Goal: Task Accomplishment & Management: Manage account settings

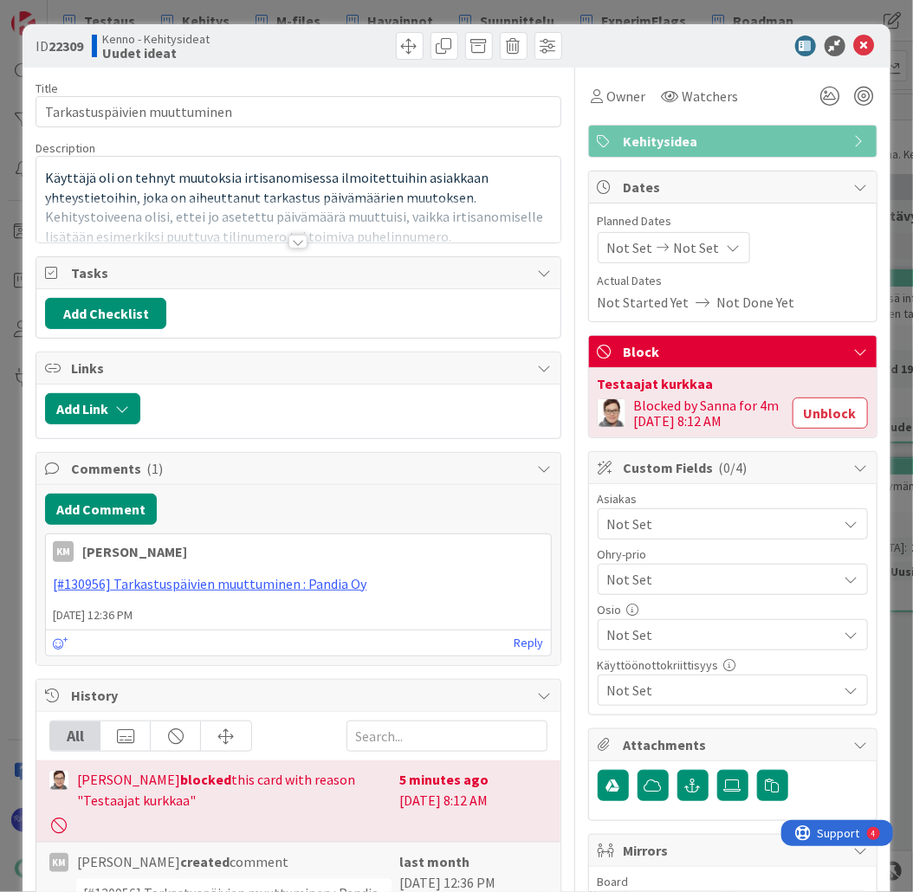
click at [293, 247] on div at bounding box center [297, 242] width 19 height 14
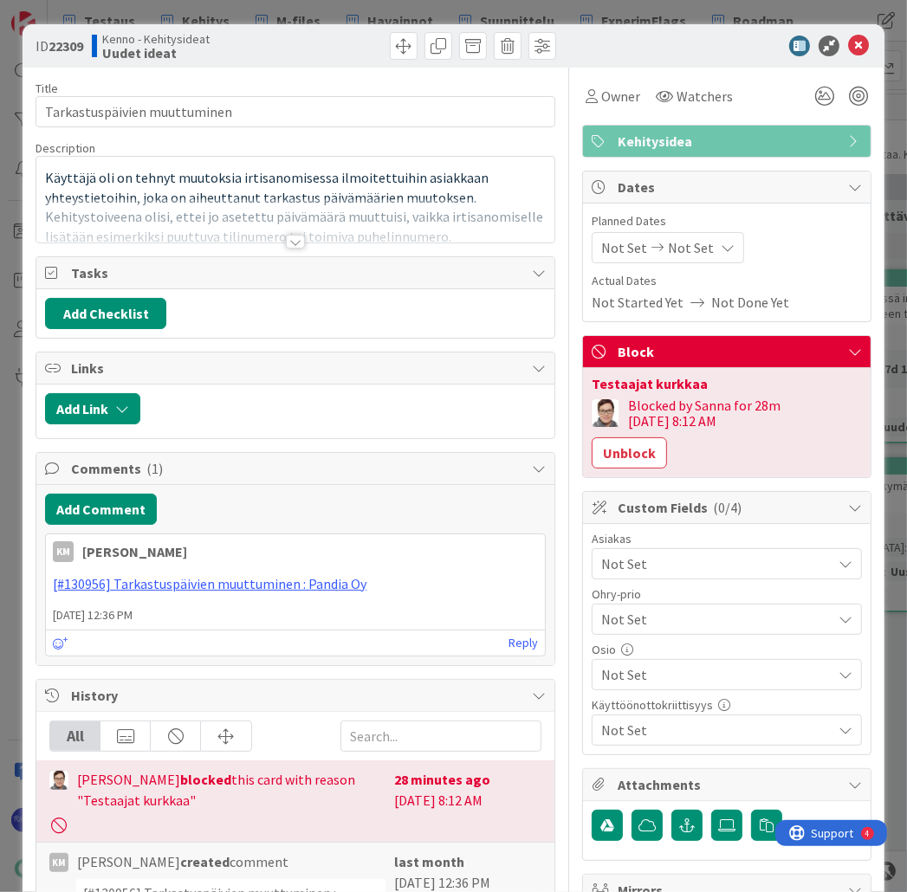
click at [291, 243] on div at bounding box center [295, 242] width 19 height 14
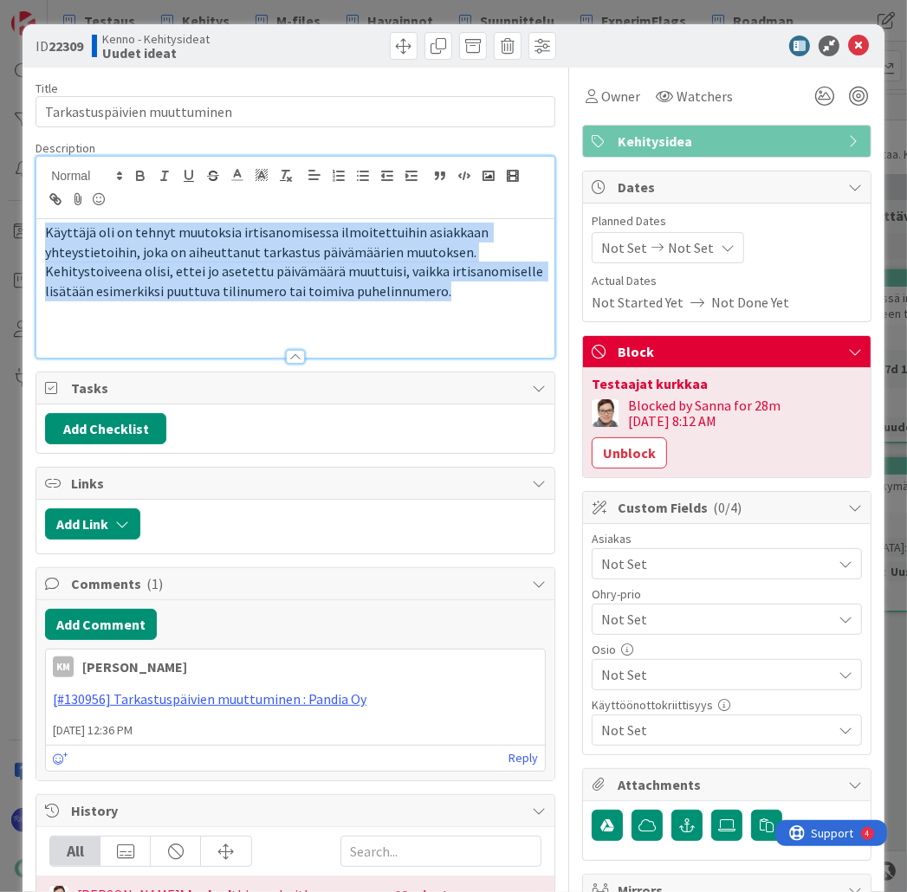
drag, startPoint x: 46, startPoint y: 229, endPoint x: 491, endPoint y: 296, distance: 450.2
click at [491, 296] on div "Käyttäjä oli on tehnyt muutoksia irtisanomisessa ilmoitettuihin asiakkaan yhtey…" at bounding box center [295, 288] width 518 height 139
copy div "Käyttäjä oli on tehnyt muutoksia irtisanomisessa ilmoitettuihin asiakkaan yhtey…"
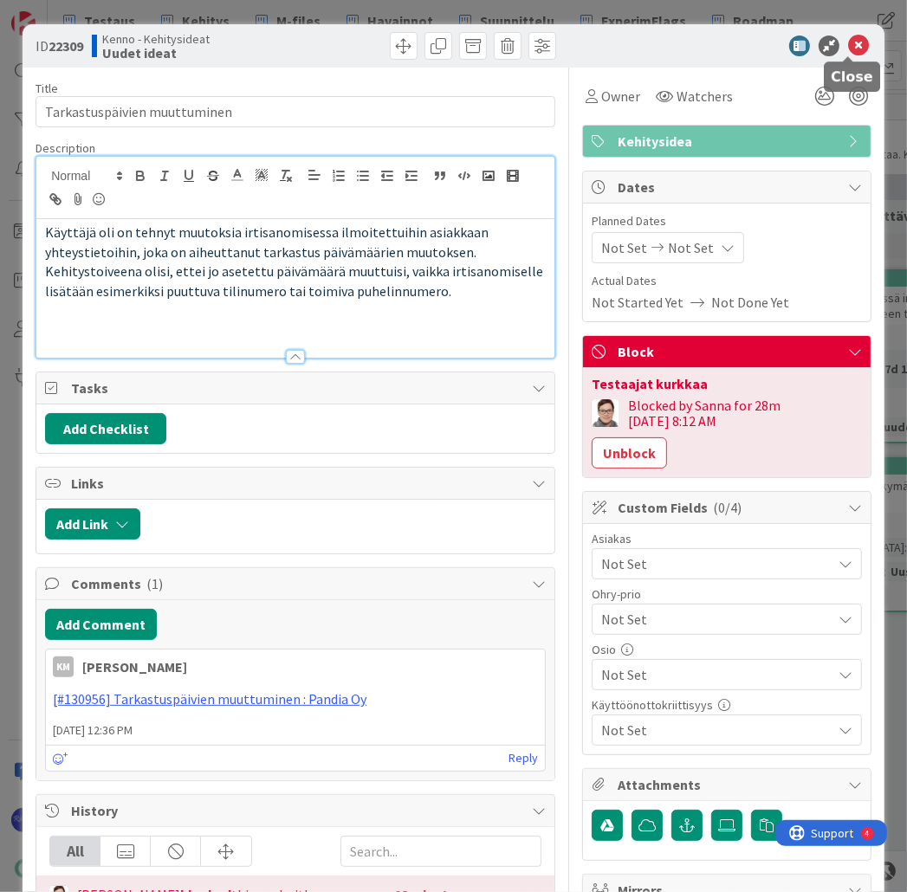
click at [848, 44] on icon at bounding box center [858, 46] width 21 height 21
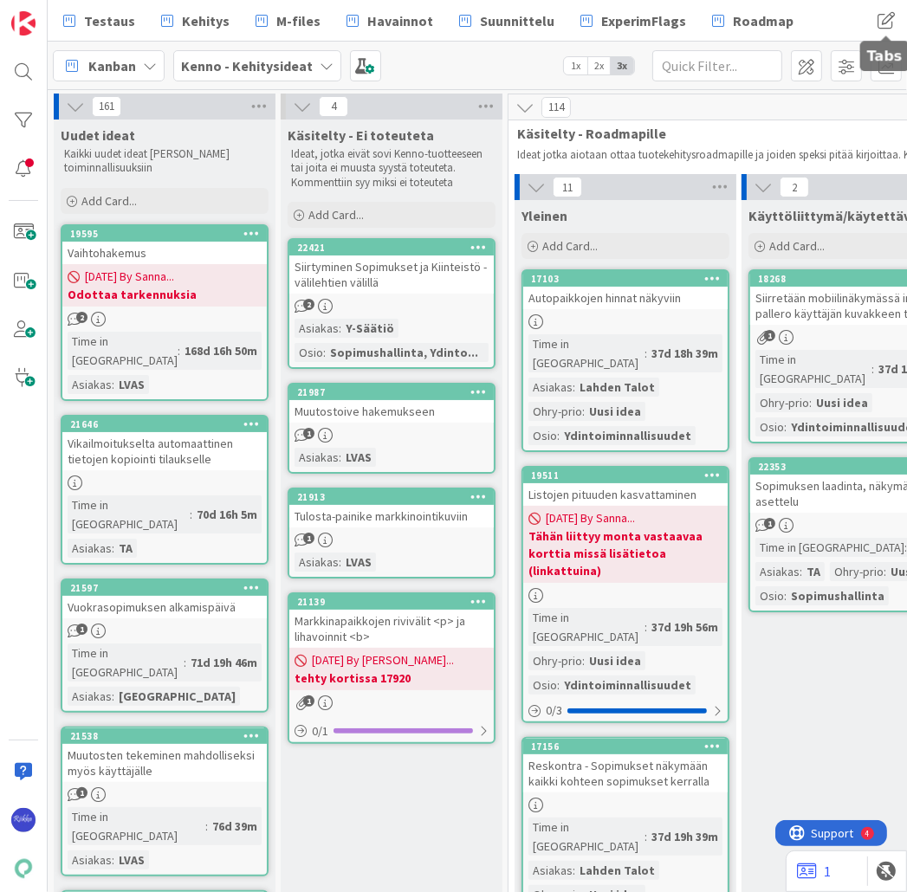
click at [880, 24] on span at bounding box center [885, 20] width 31 height 31
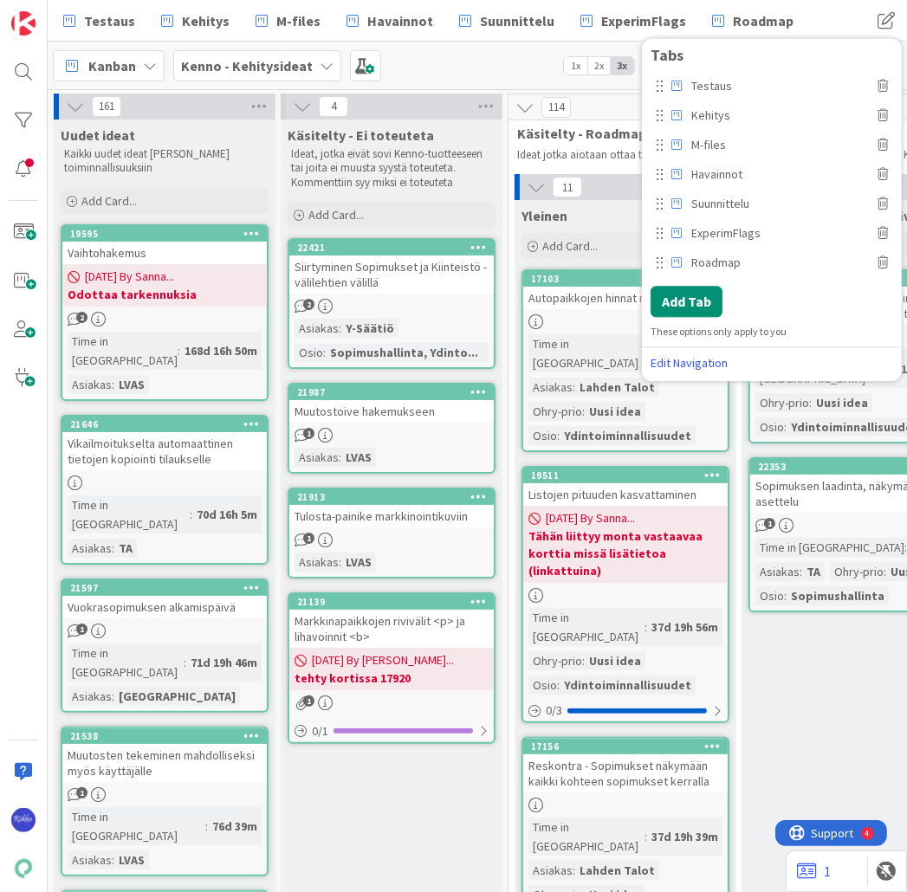
click at [417, 62] on div "Kanban Kenno - Kehitysideat 1x 2x 3x" at bounding box center [477, 66] width 859 height 48
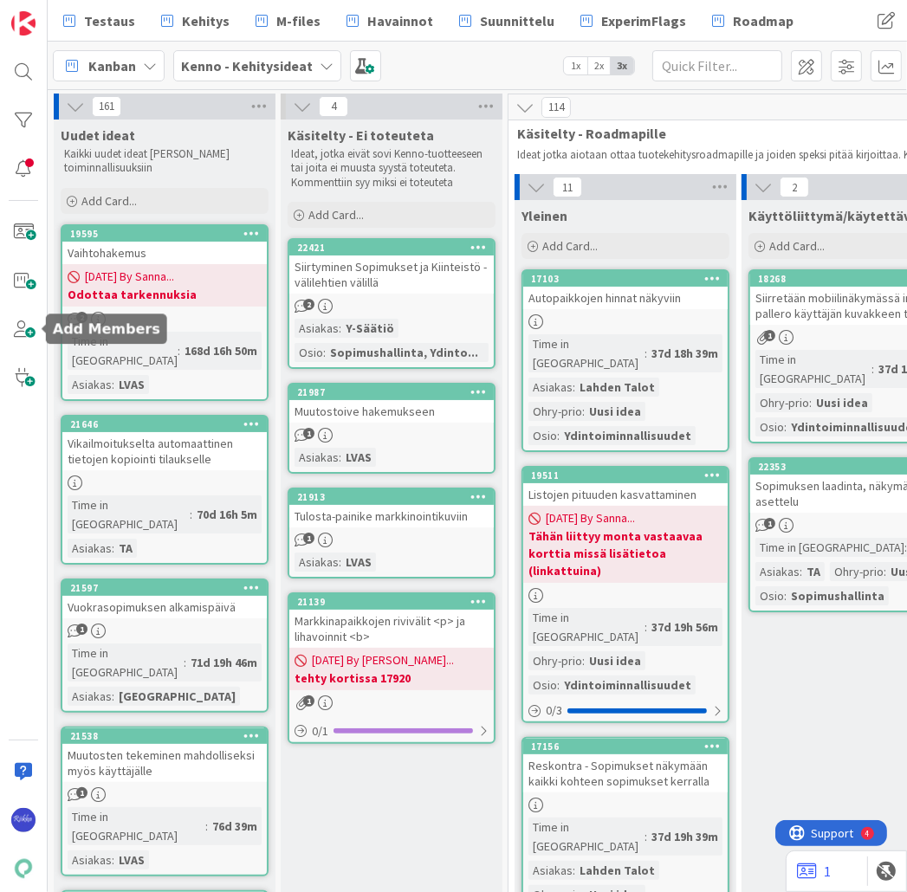
click at [22, 335] on span at bounding box center [23, 329] width 35 height 35
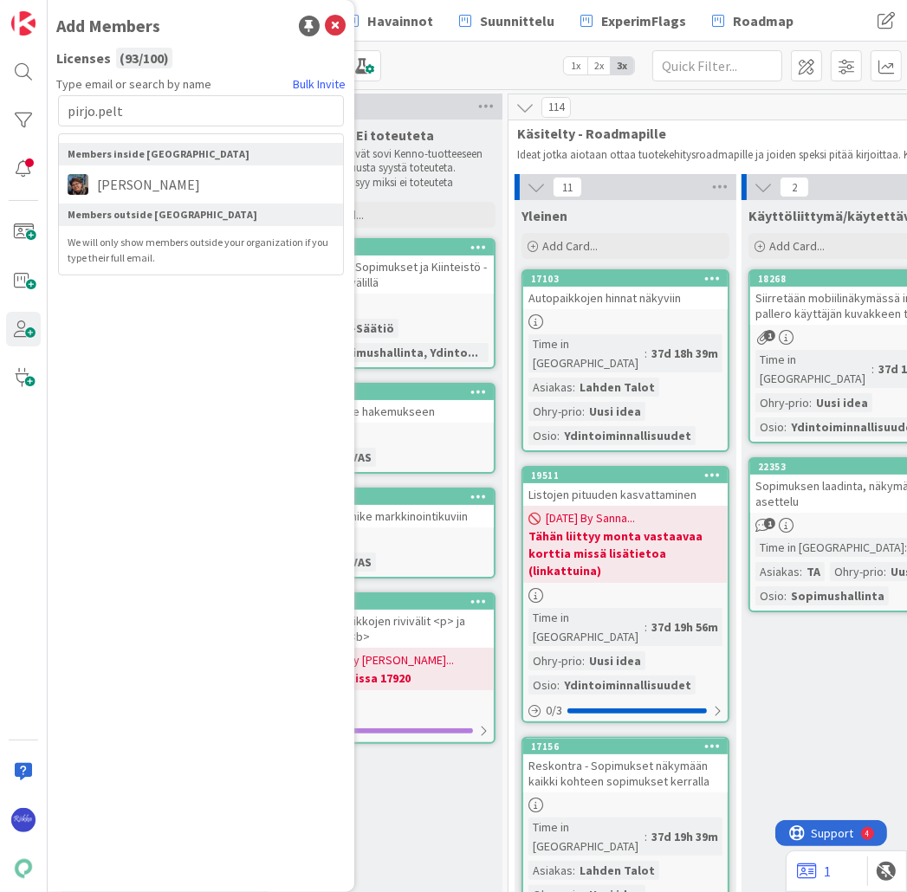
type input "pirjo.pelt"
click at [135, 186] on span "[PERSON_NAME]" at bounding box center [148, 184] width 120 height 21
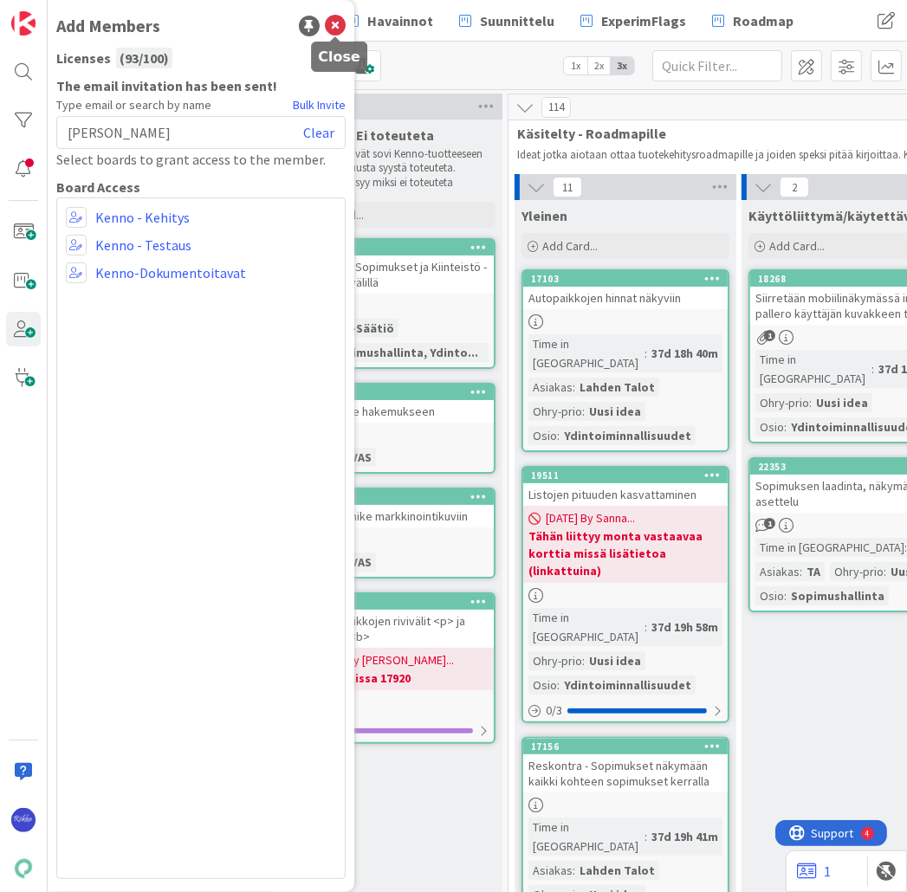
click at [334, 29] on icon at bounding box center [335, 26] width 21 height 21
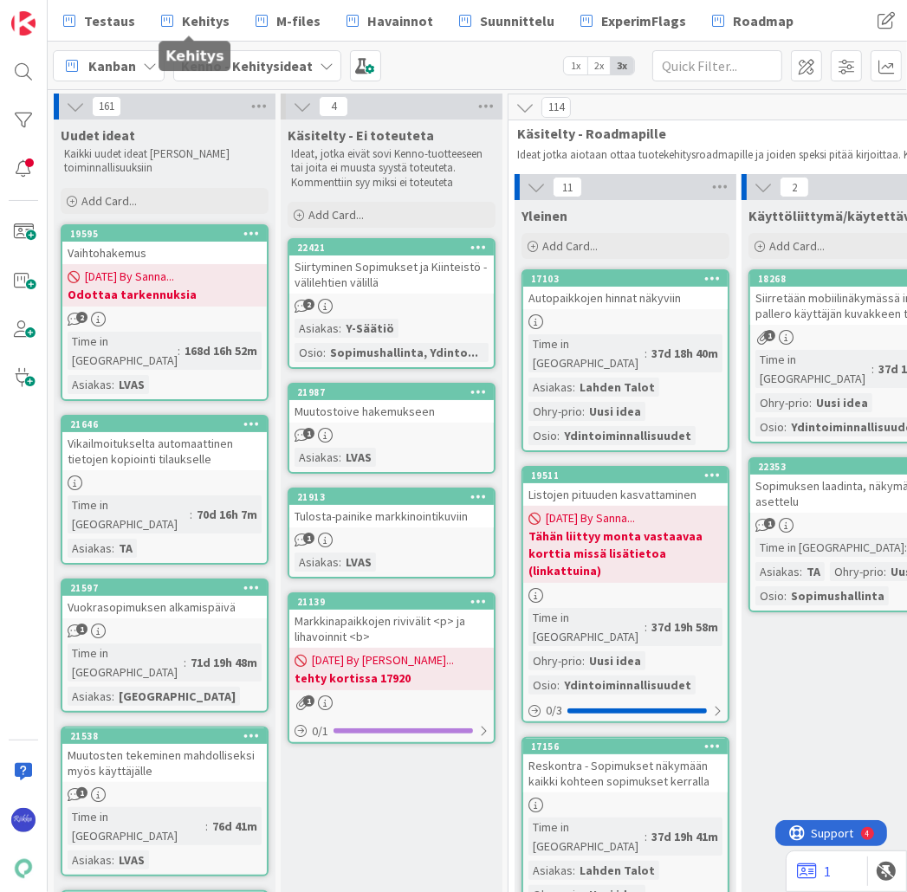
click at [198, 26] on span "Kehitys" at bounding box center [206, 20] width 48 height 21
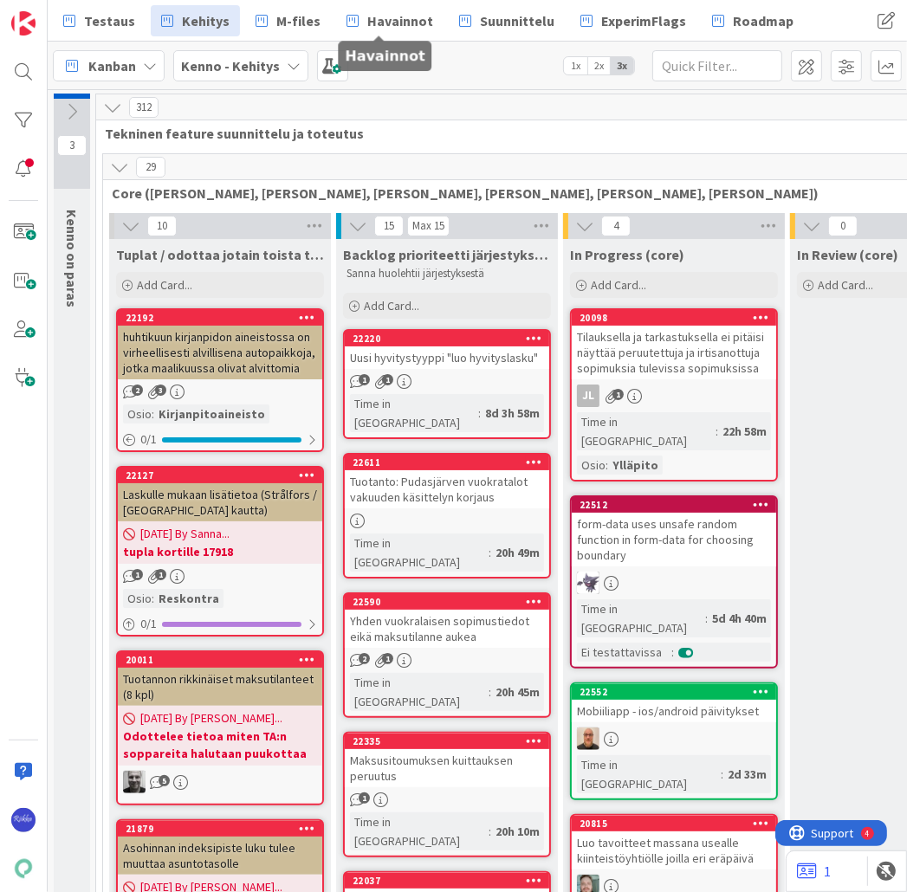
click at [380, 23] on span "Havainnot" at bounding box center [400, 20] width 66 height 21
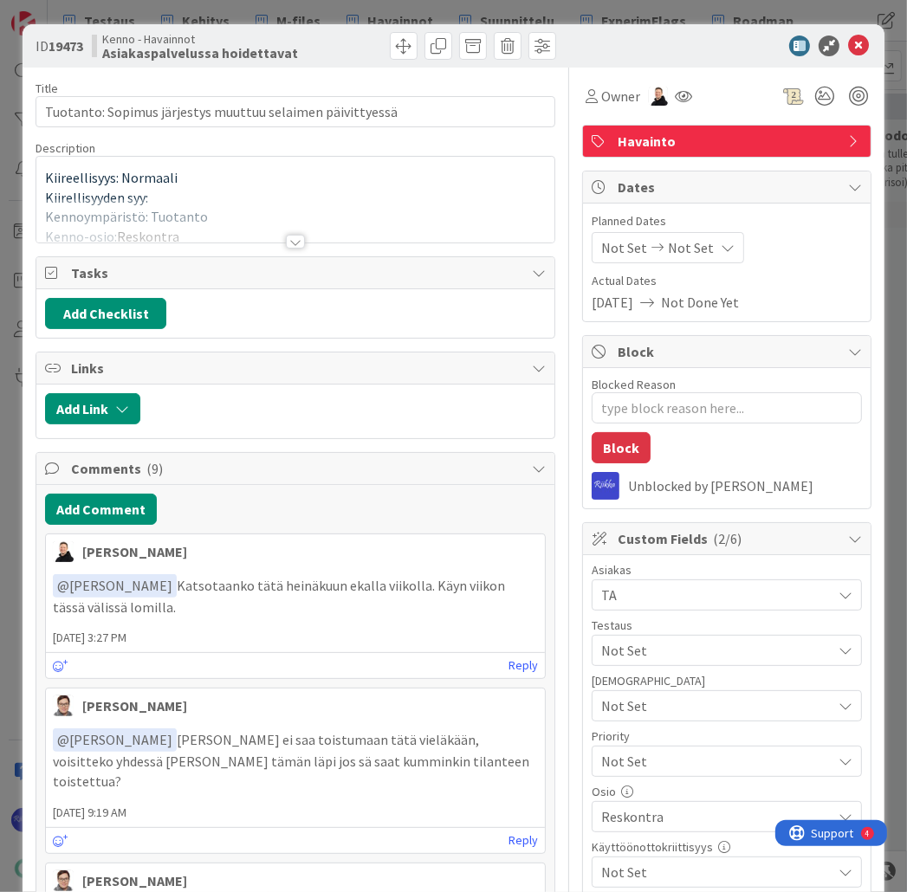
click at [291, 242] on div at bounding box center [295, 242] width 19 height 14
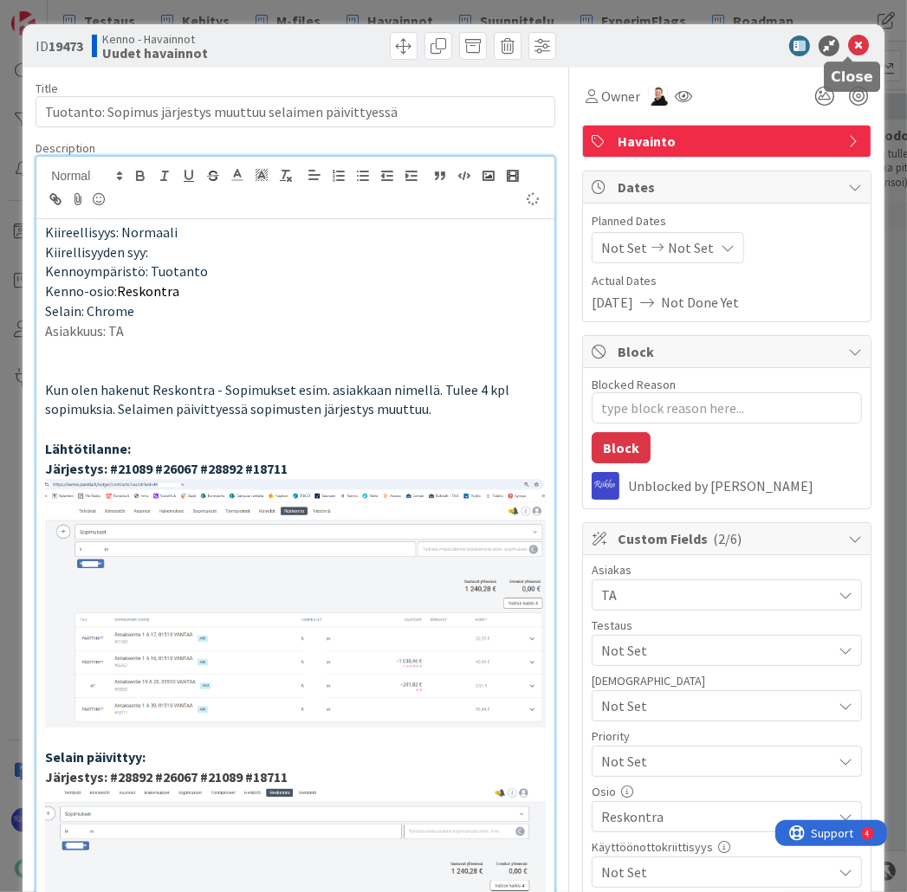
click at [848, 43] on icon at bounding box center [858, 46] width 21 height 21
type textarea "x"
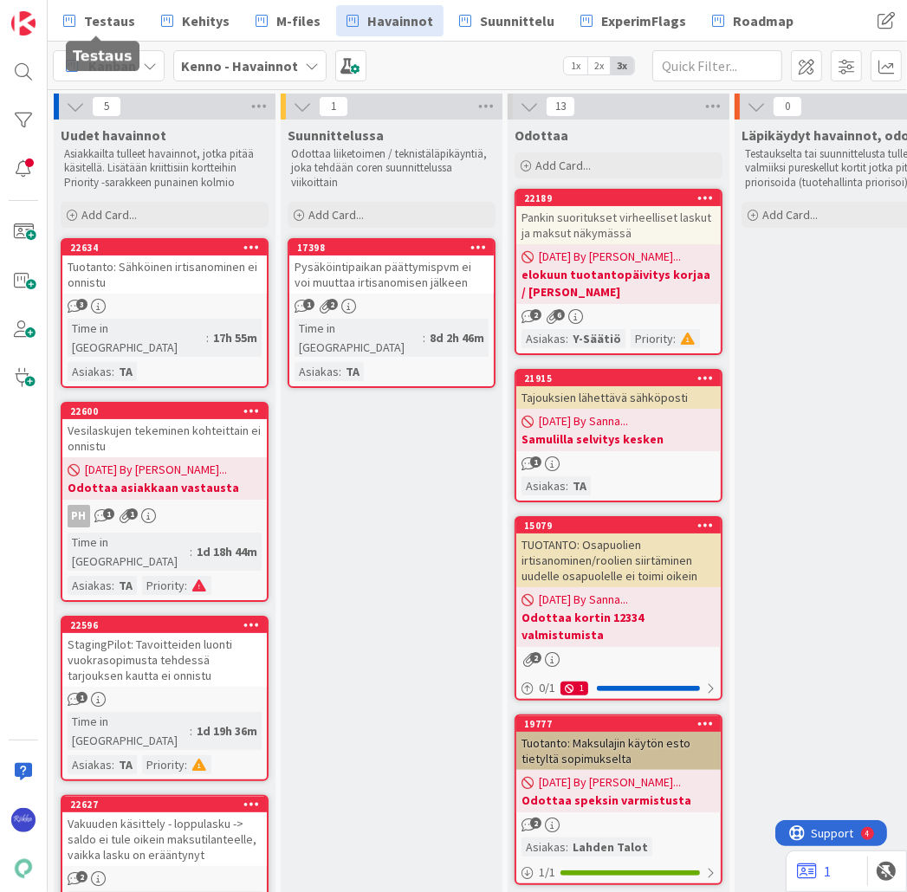
click at [94, 28] on span "Testaus" at bounding box center [109, 20] width 51 height 21
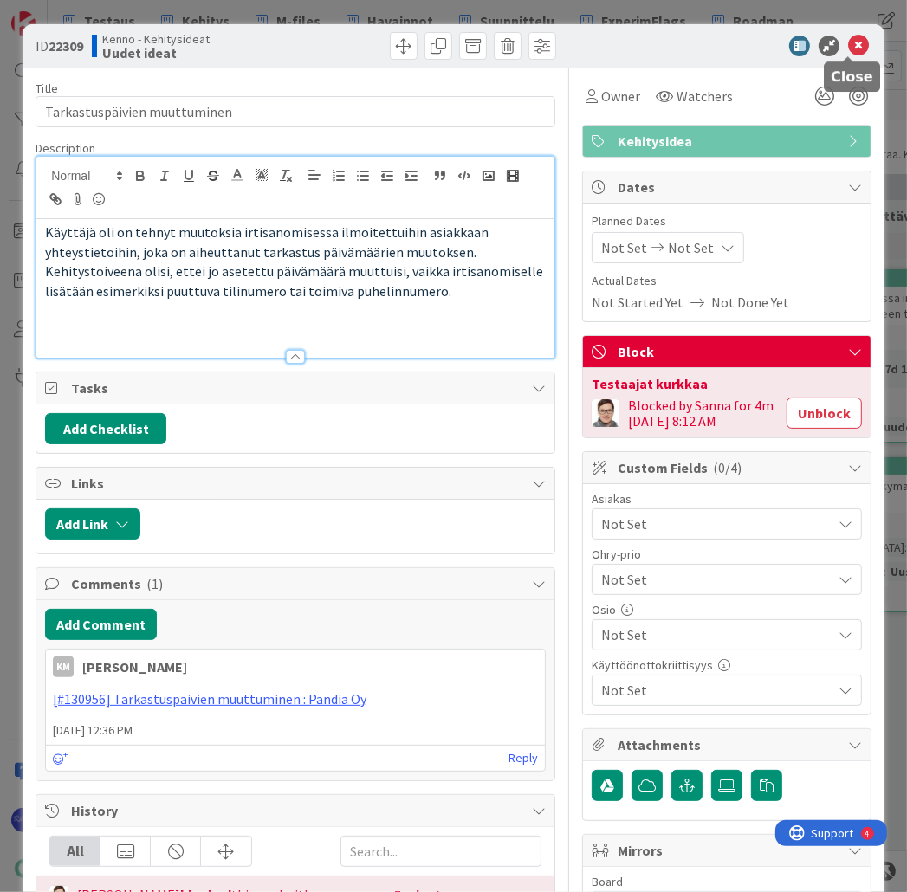
click at [848, 44] on icon at bounding box center [858, 46] width 21 height 21
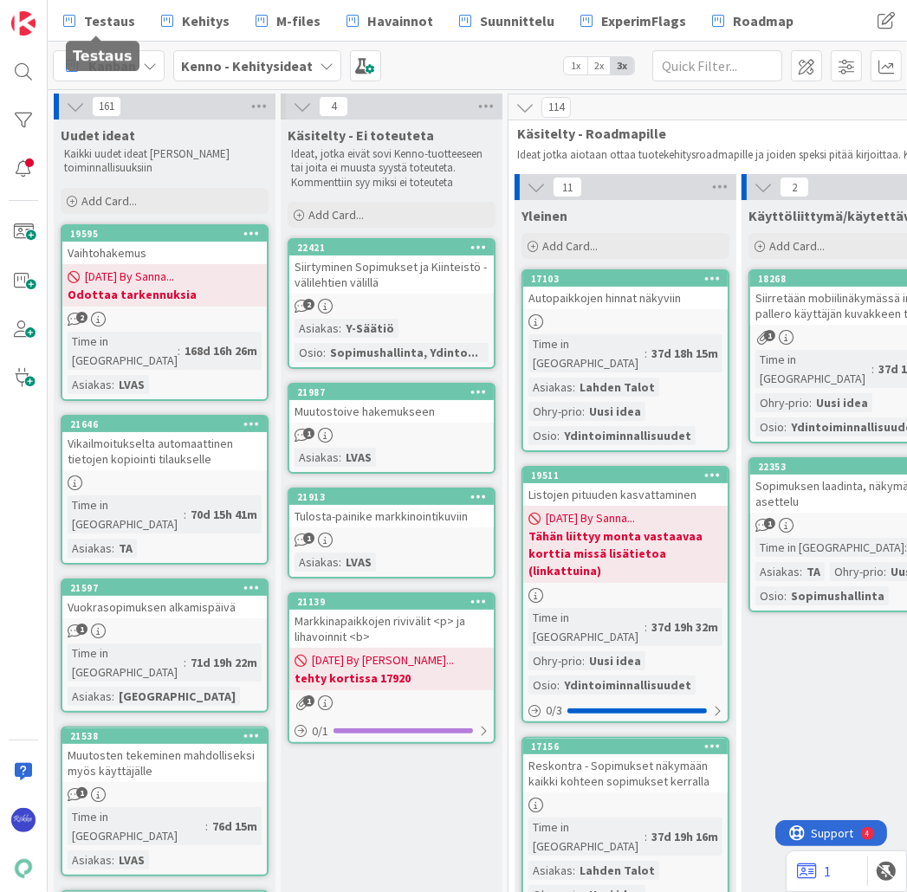
click at [120, 21] on span "Testaus" at bounding box center [109, 20] width 51 height 21
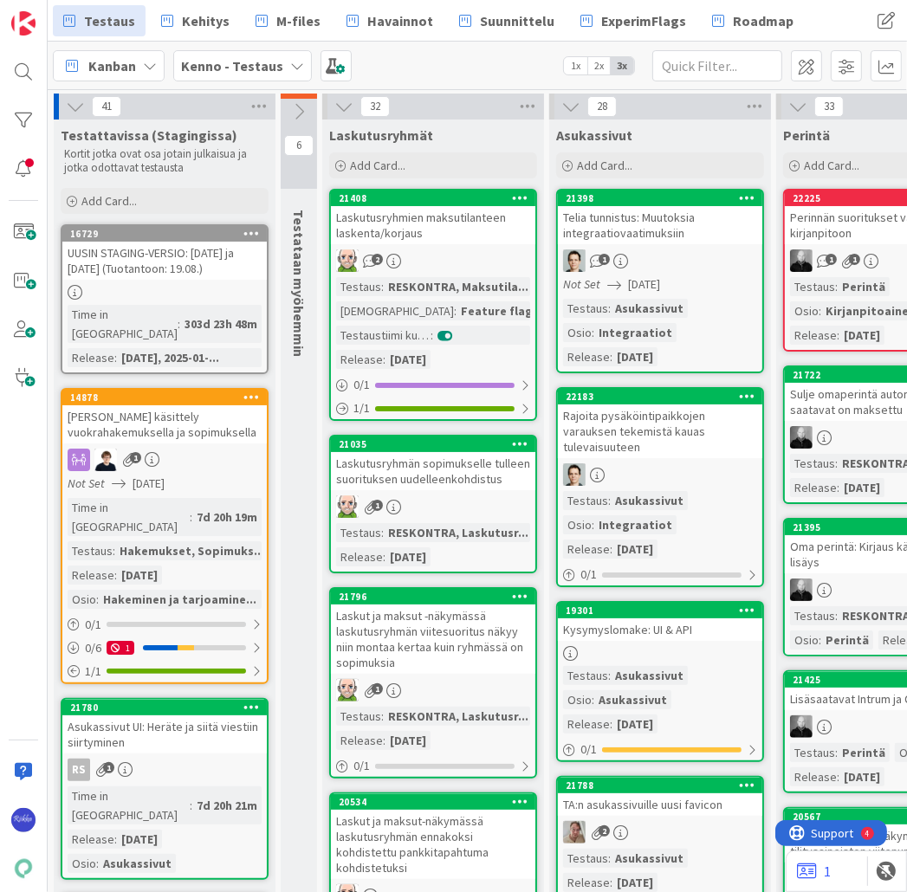
click at [436, 268] on div "2" at bounding box center [433, 260] width 204 height 23
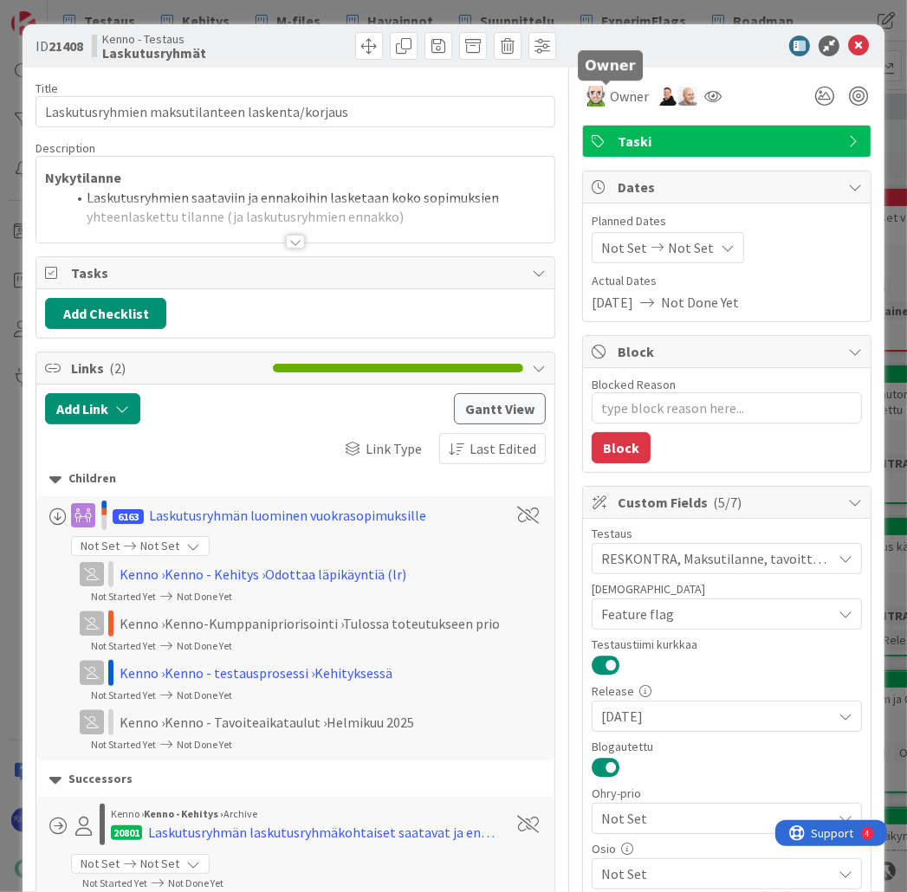
click at [617, 99] on span "Owner" at bounding box center [629, 96] width 39 height 21
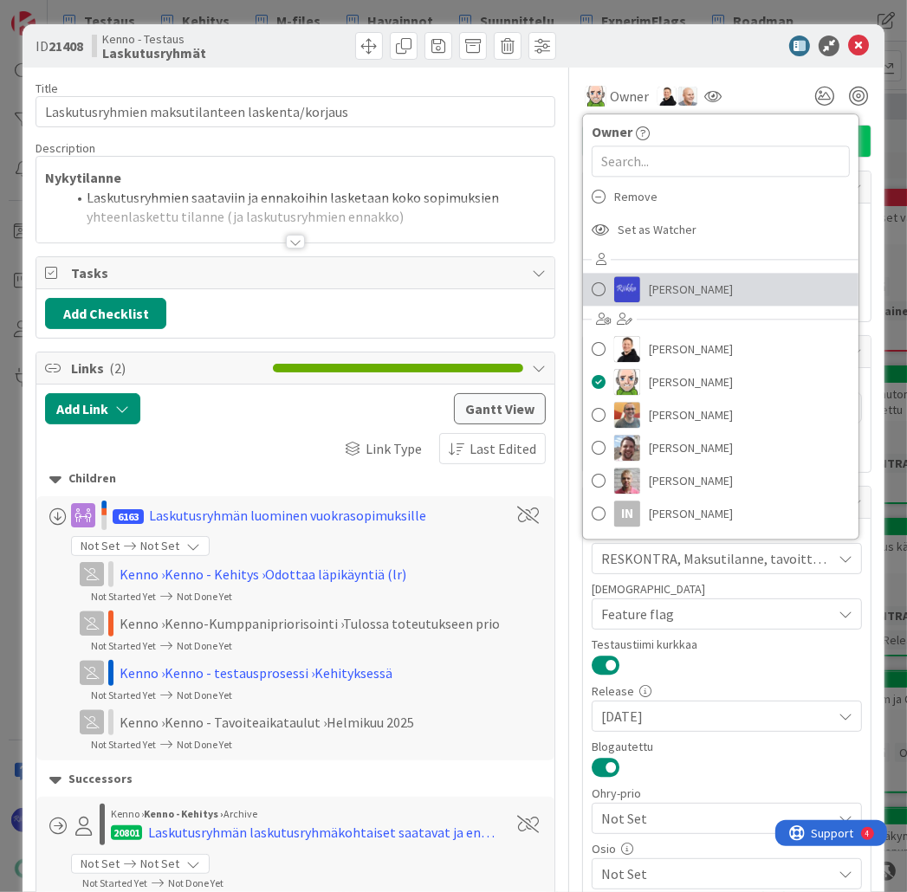
click at [691, 288] on span "[PERSON_NAME]" at bounding box center [691, 289] width 84 height 26
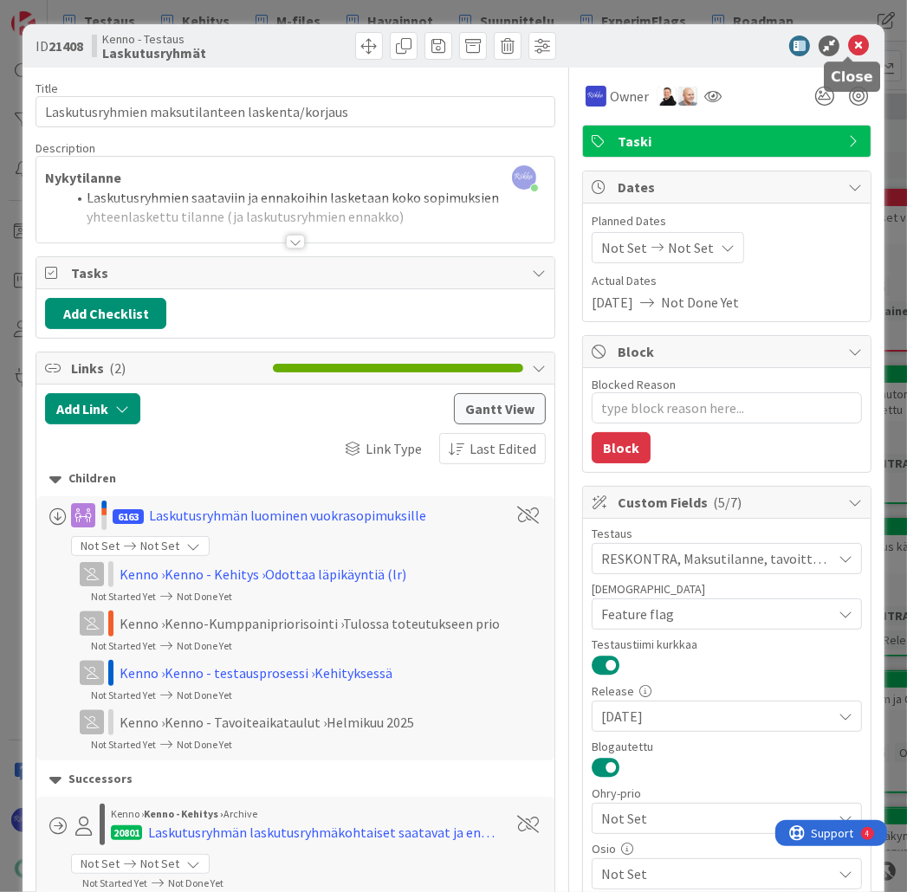
click at [848, 48] on icon at bounding box center [858, 46] width 21 height 21
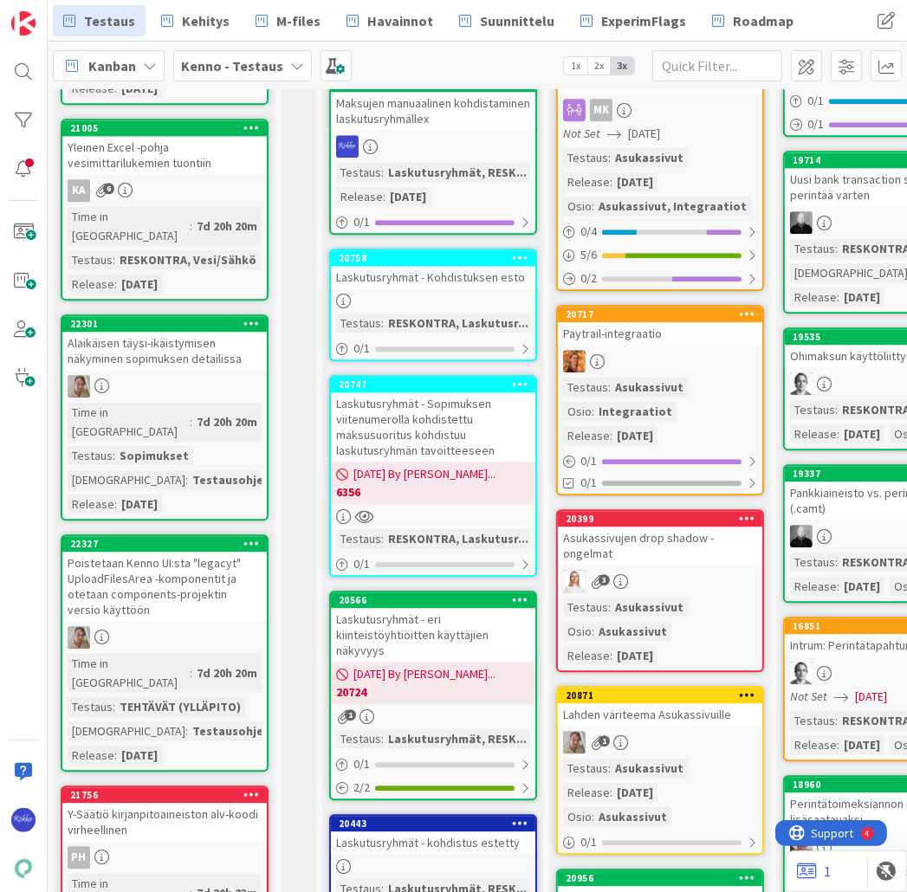
scroll to position [2633, 0]
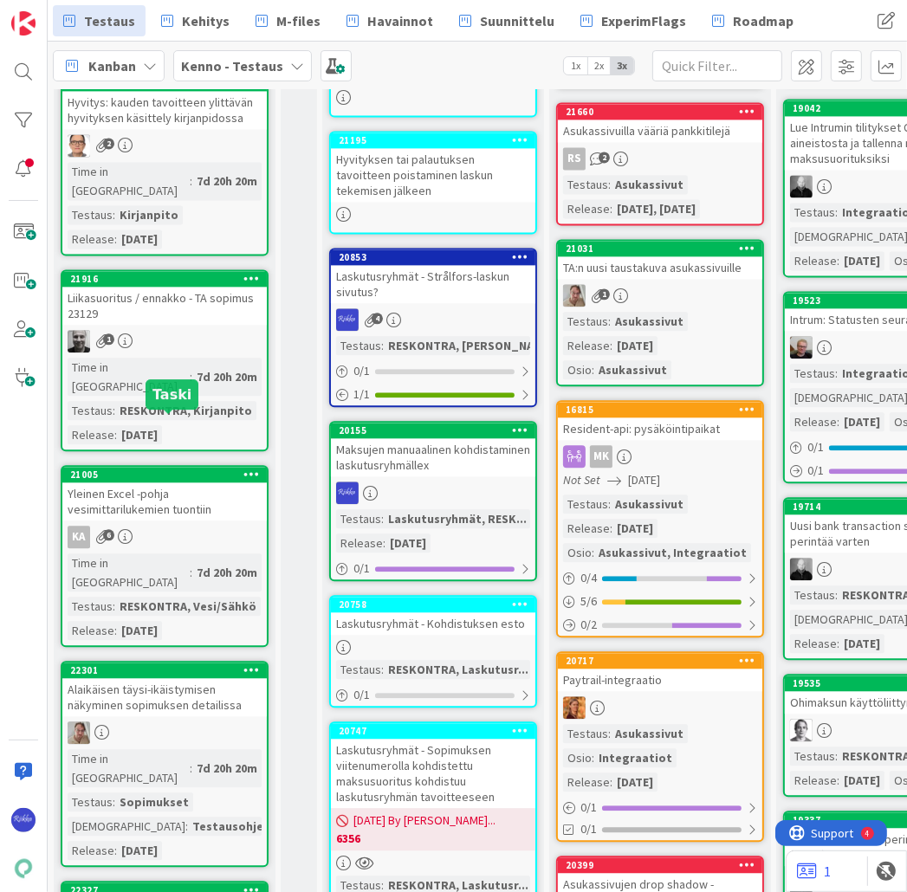
click at [218, 678] on div "Alaikäisen täysi-ikäistymisen näkyminen sopimuksen detailissa" at bounding box center [164, 697] width 204 height 38
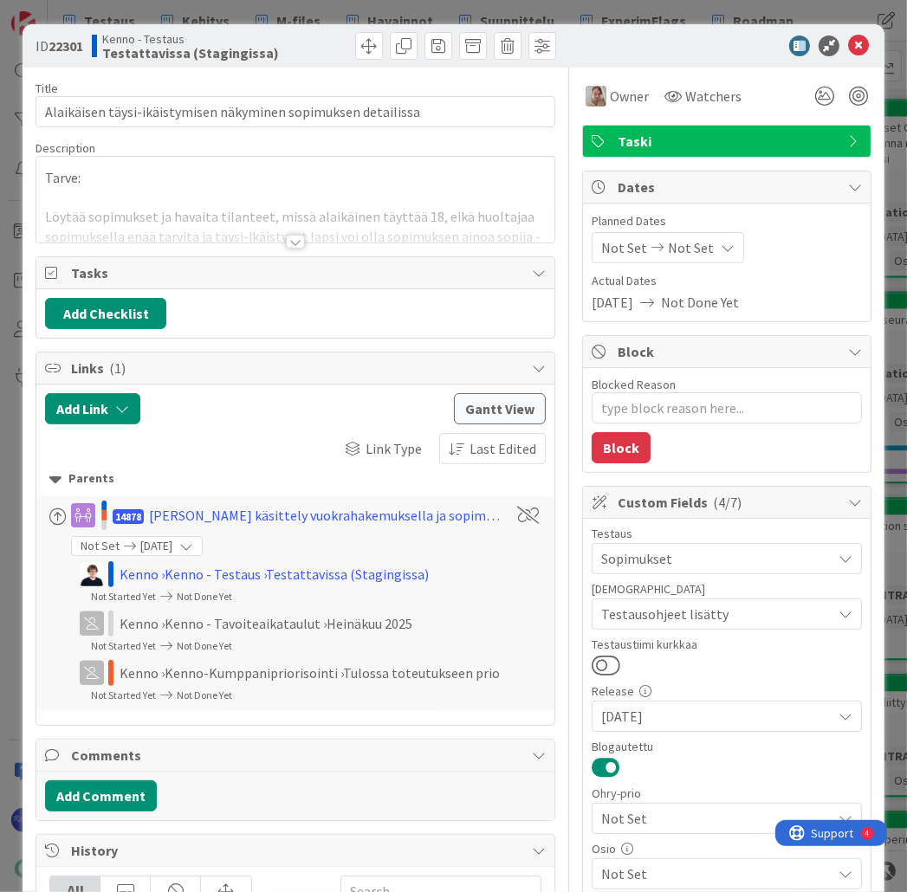
click at [293, 241] on div at bounding box center [295, 242] width 19 height 14
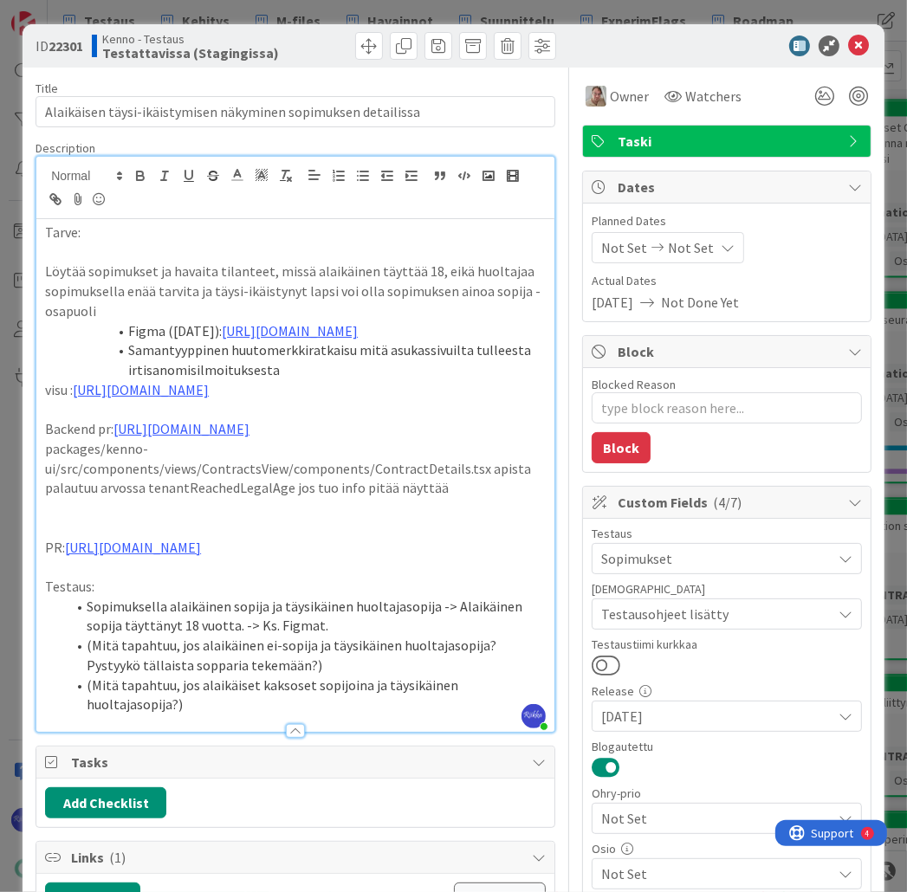
click at [338, 339] on link "[URL][DOMAIN_NAME]" at bounding box center [290, 330] width 136 height 17
click at [337, 405] on link "[URL][DOMAIN_NAME]" at bounding box center [288, 403] width 119 height 23
click at [246, 714] on li "(Mitä tapahtuu, jos alaikäiset kaksoset sopijoina ja täysikäinen huoltajasopija…" at bounding box center [306, 694] width 480 height 39
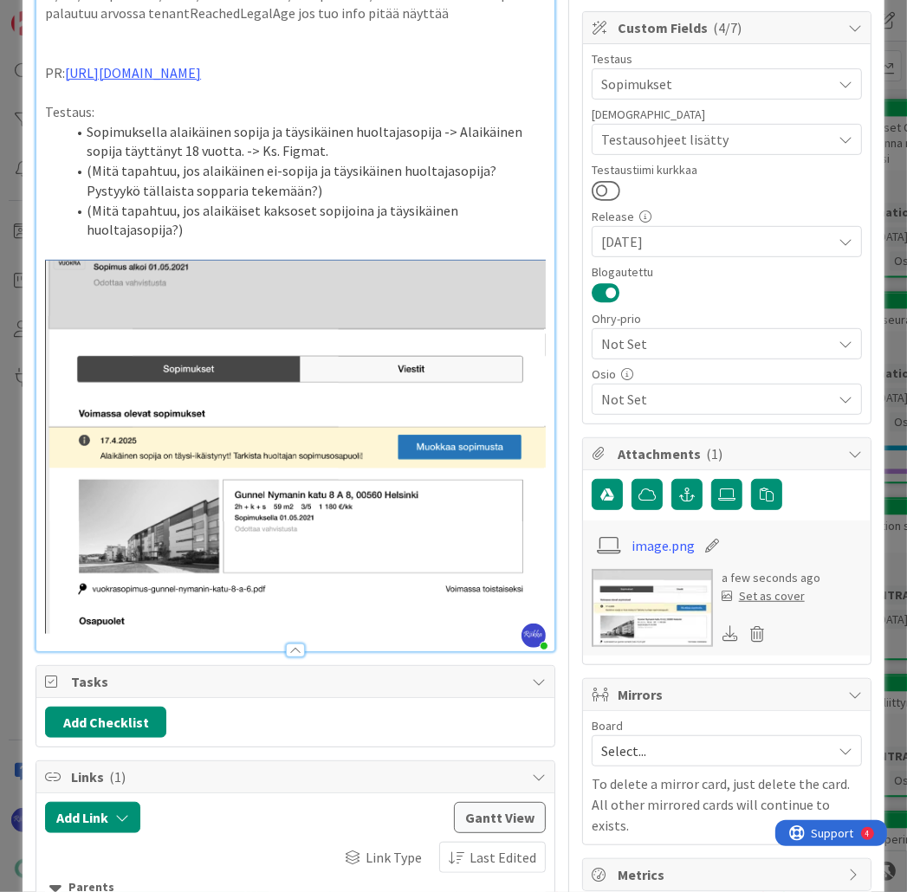
scroll to position [485, 0]
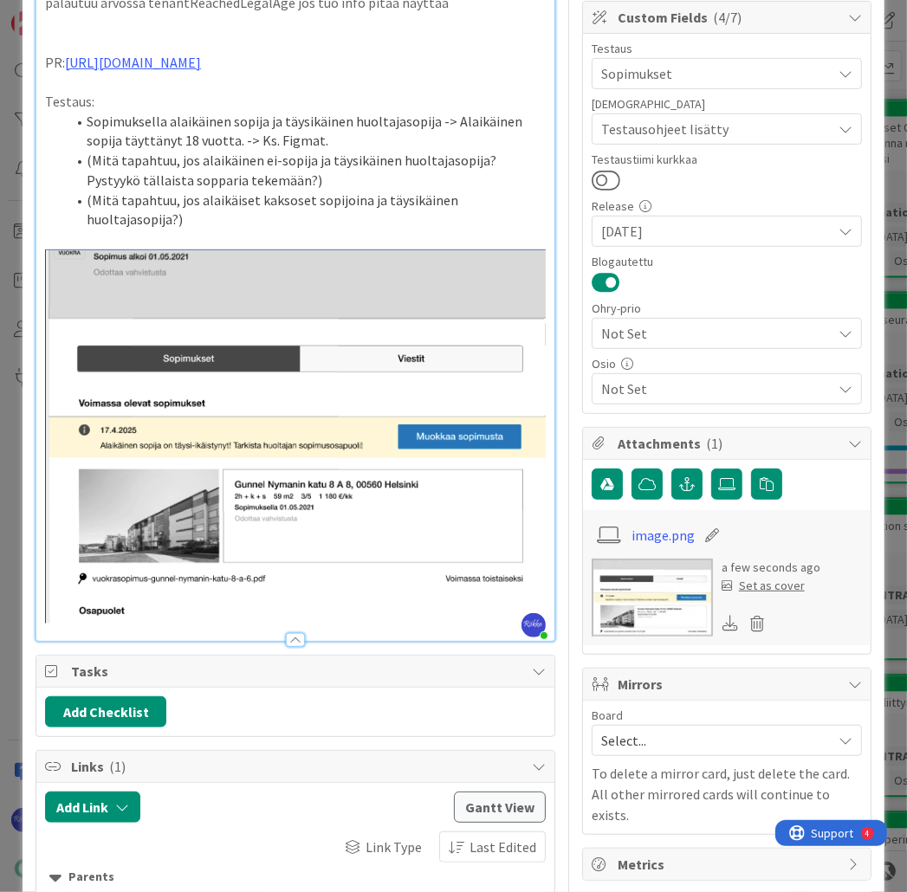
click at [294, 647] on div at bounding box center [295, 640] width 19 height 14
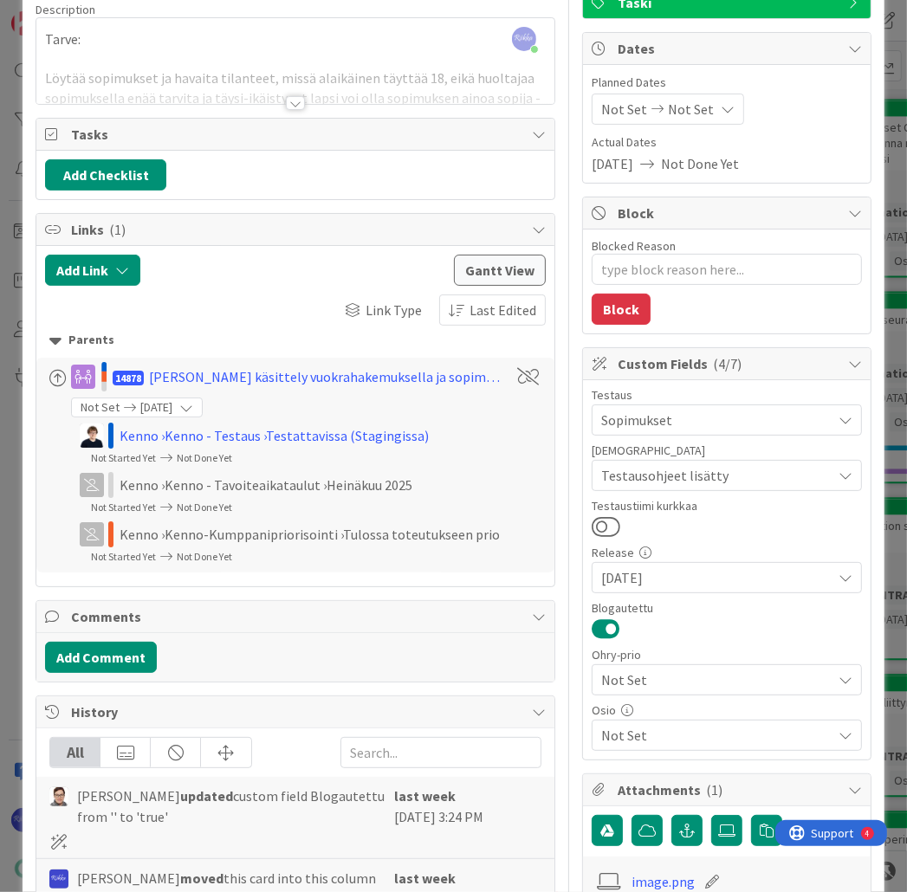
scroll to position [0, 0]
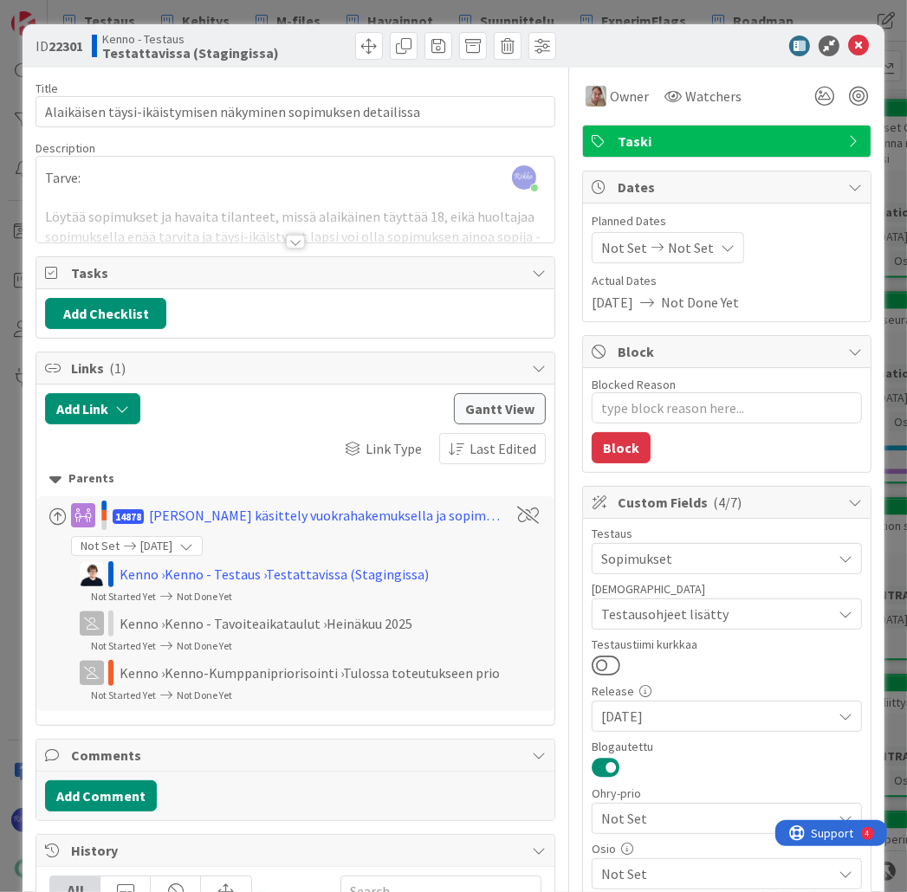
click at [292, 241] on div at bounding box center [295, 242] width 19 height 14
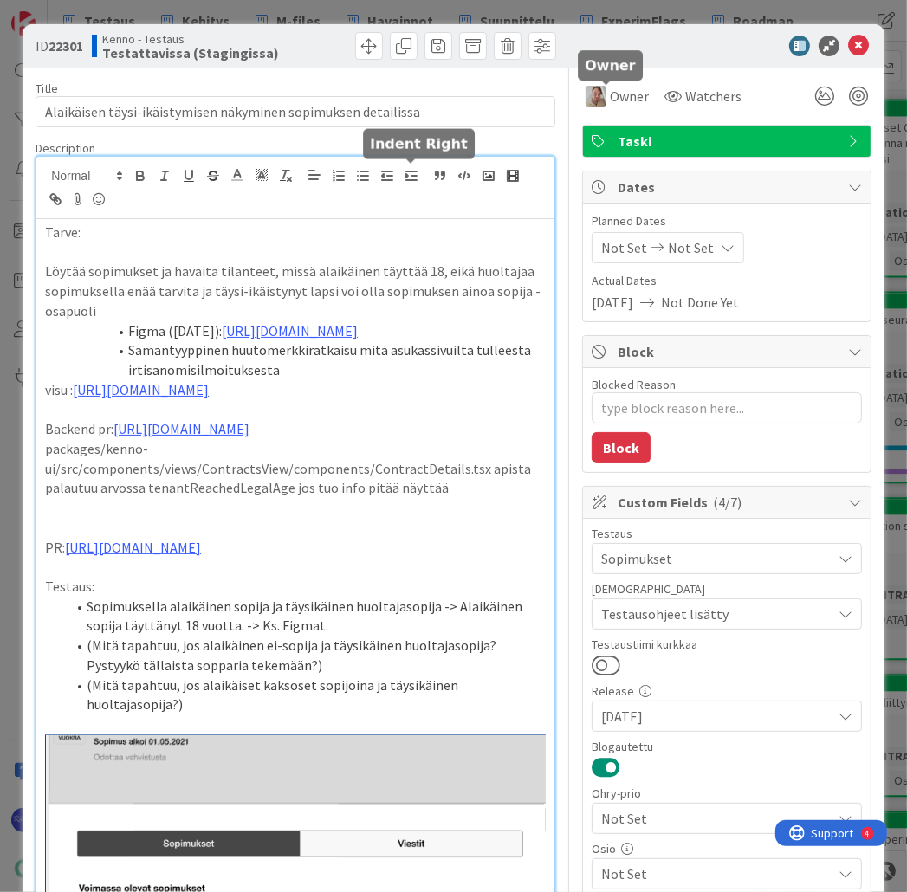
click at [622, 94] on span "Owner" at bounding box center [629, 96] width 39 height 21
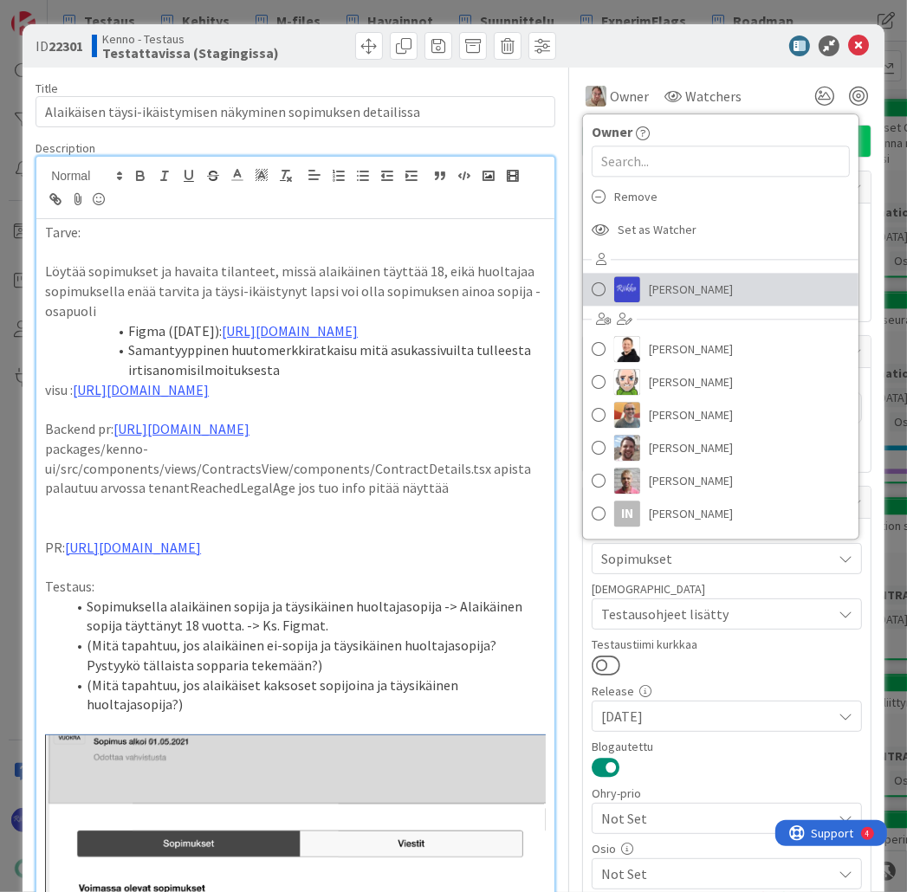
click at [667, 291] on span "[PERSON_NAME]" at bounding box center [691, 289] width 84 height 26
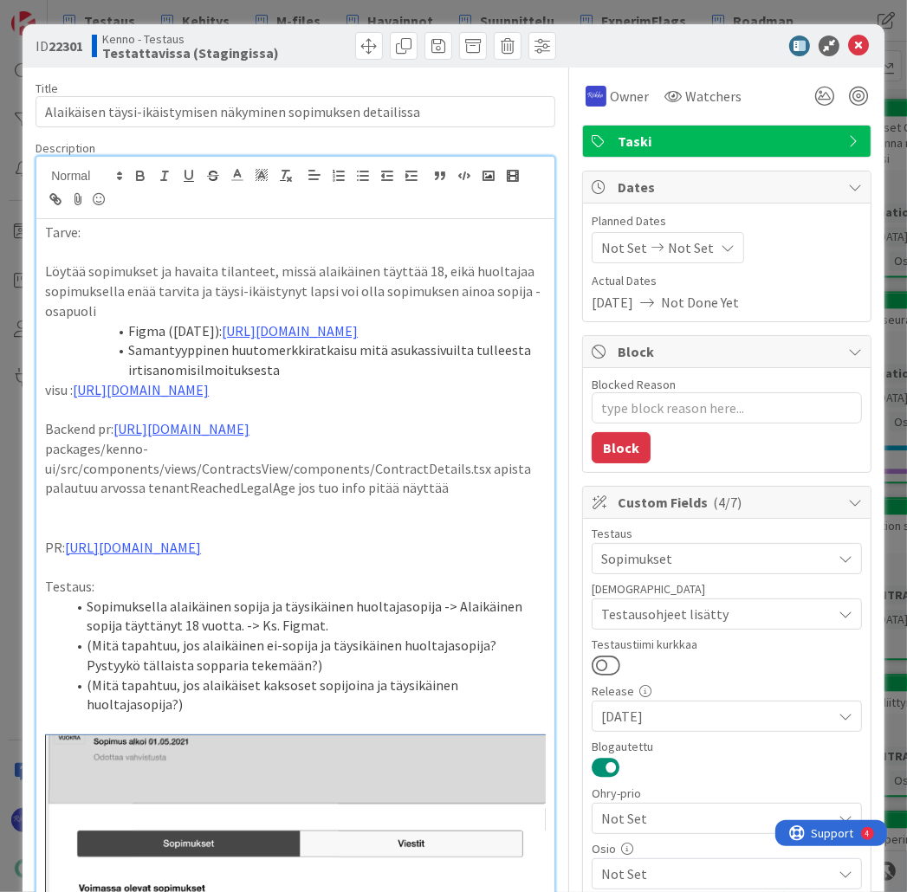
type textarea "x"
click at [849, 48] on icon at bounding box center [858, 46] width 21 height 21
